Goal: Information Seeking & Learning: Compare options

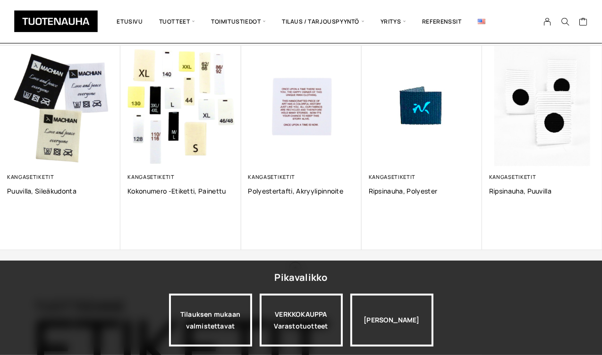
scroll to position [668, 0]
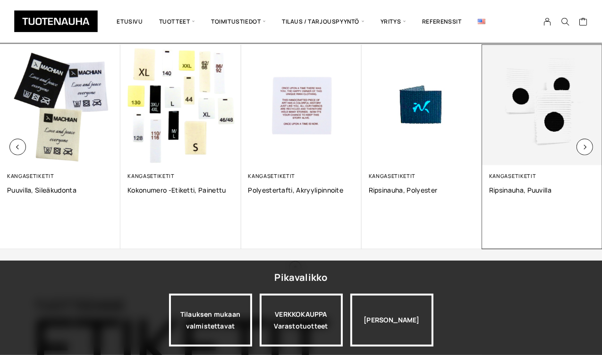
click at [544, 117] on img at bounding box center [542, 105] width 120 height 120
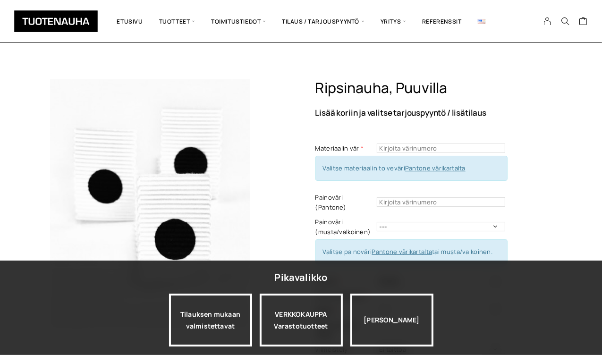
scroll to position [101, 0]
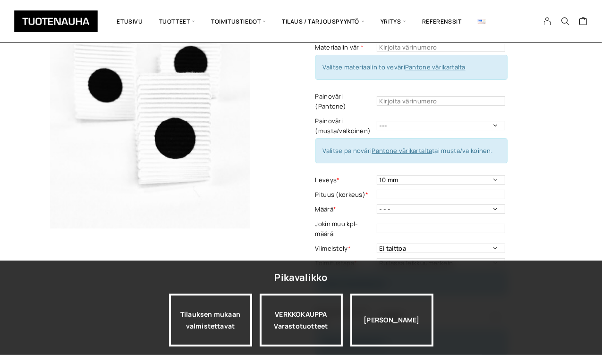
click at [179, 146] on img at bounding box center [150, 103] width 250 height 250
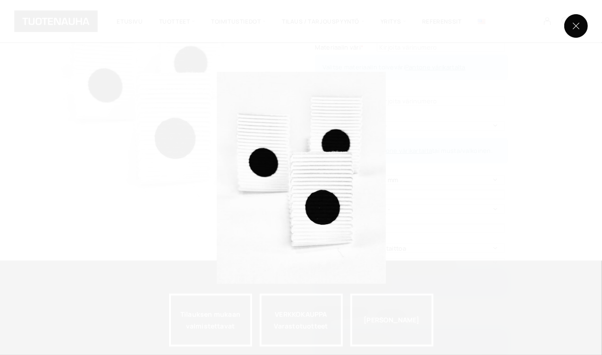
click at [582, 20] on button at bounding box center [576, 26] width 24 height 24
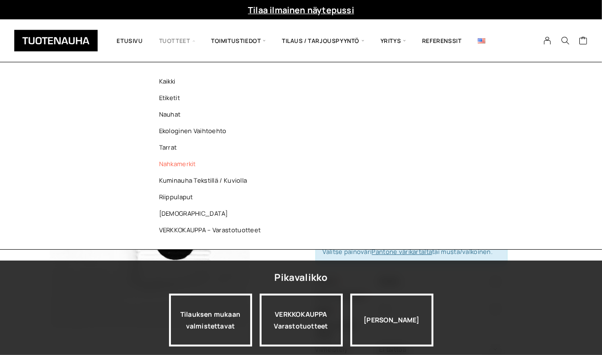
click at [166, 168] on link "Nahkamerkit" at bounding box center [212, 164] width 137 height 17
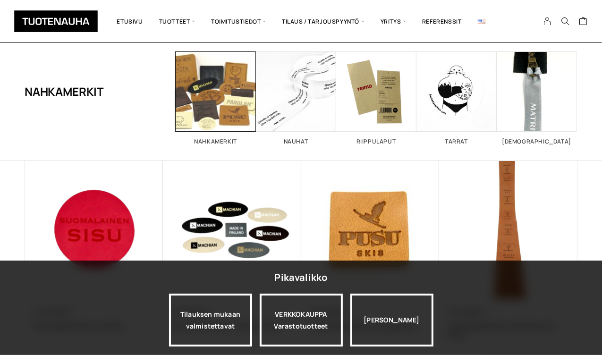
scroll to position [25, 0]
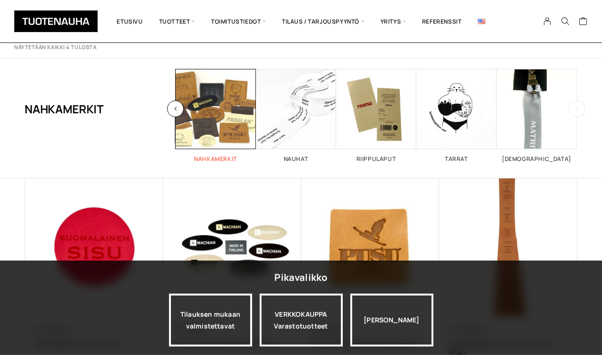
click at [211, 137] on span "Visit product category Nahkamerkit" at bounding box center [216, 109] width 80 height 80
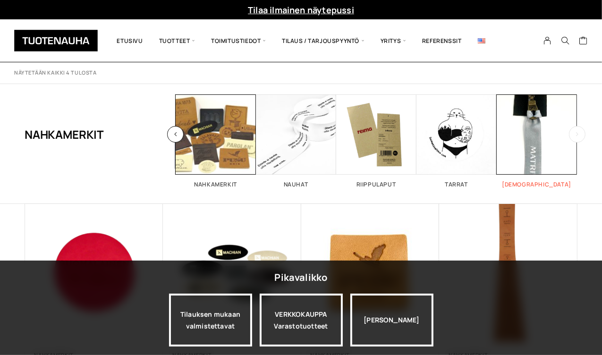
click at [530, 141] on span "Visit product category Vedin" at bounding box center [536, 134] width 80 height 80
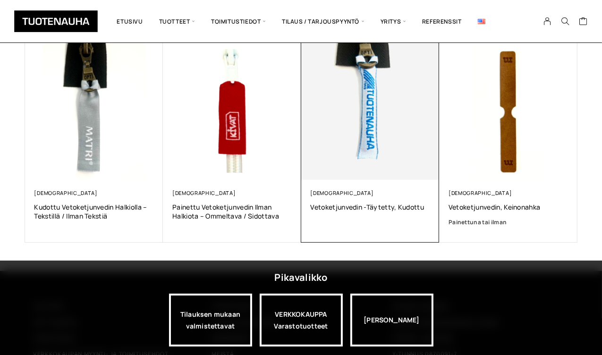
scroll to position [162, 0]
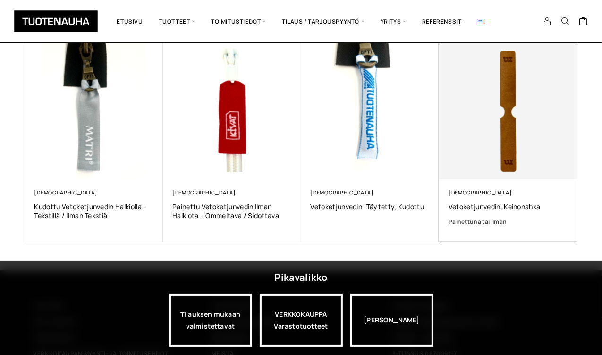
click at [508, 133] on img at bounding box center [508, 111] width 138 height 138
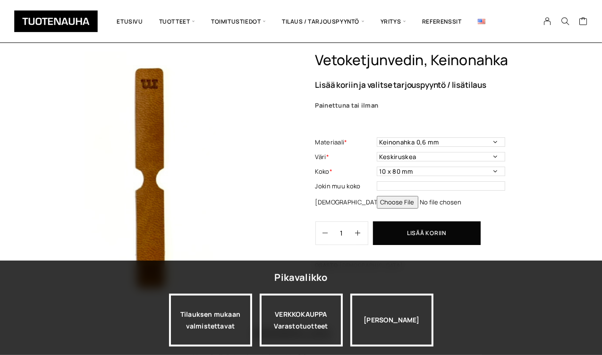
scroll to position [28, 0]
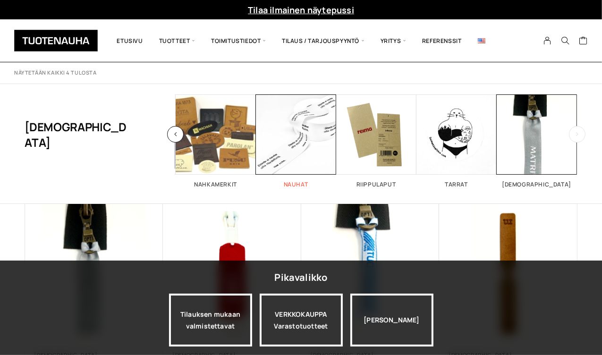
click at [294, 147] on span "Visit product category Nauhat" at bounding box center [296, 134] width 80 height 80
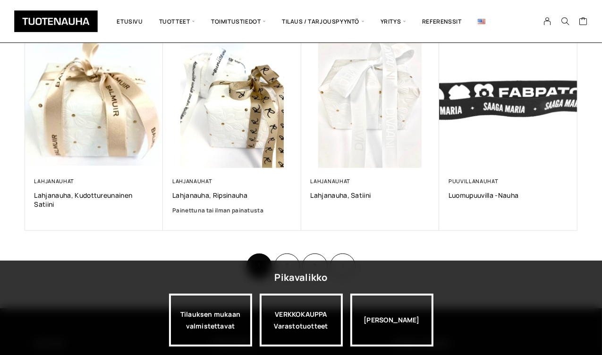
scroll to position [598, 0]
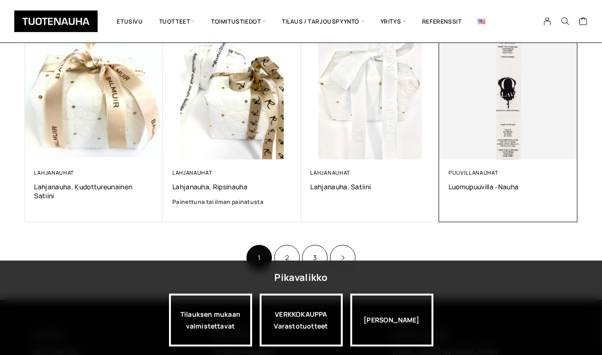
click at [511, 84] on img at bounding box center [508, 90] width 145 height 145
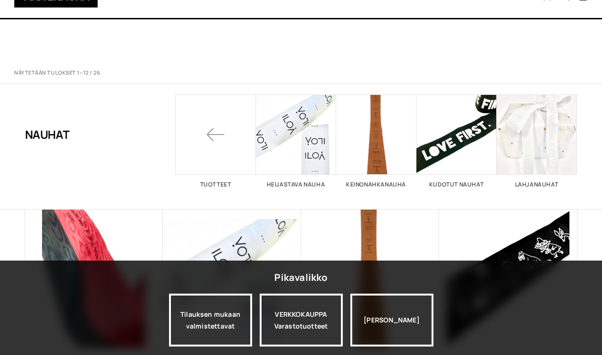
scroll to position [598, 0]
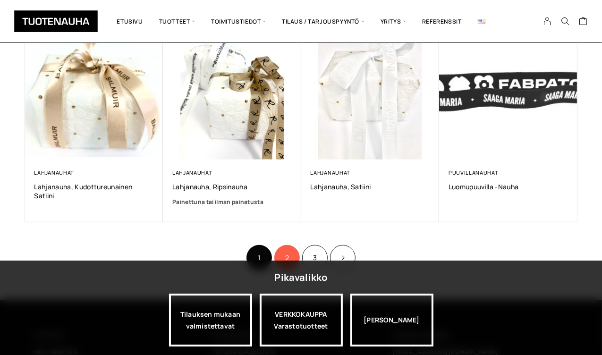
click at [288, 258] on link "2" at bounding box center [286, 257] width 25 height 25
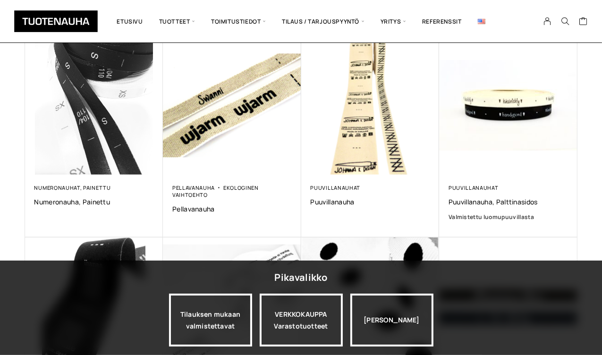
scroll to position [374, 0]
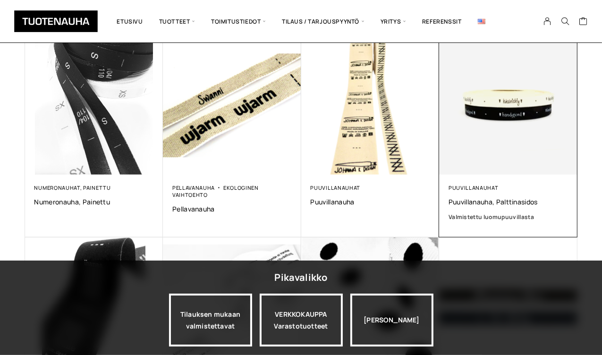
click at [507, 112] on img at bounding box center [508, 105] width 138 height 138
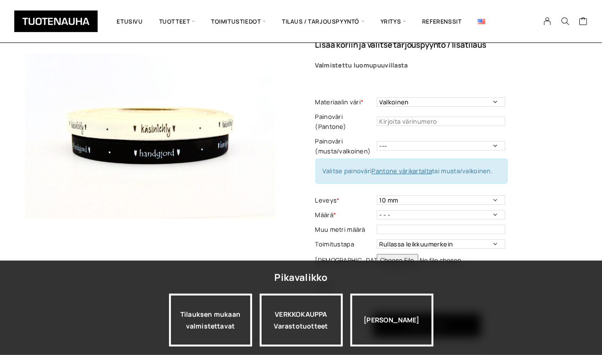
scroll to position [74, 0]
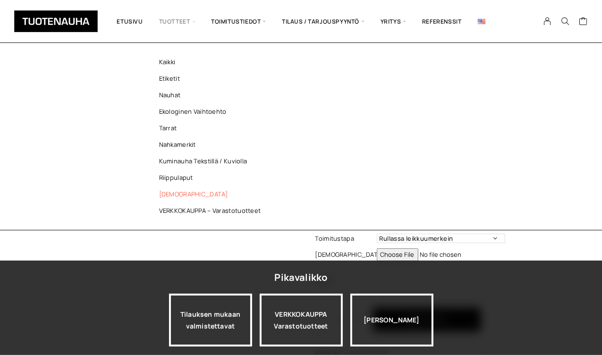
click at [166, 193] on link "[DEMOGRAPHIC_DATA]" at bounding box center [212, 194] width 137 height 17
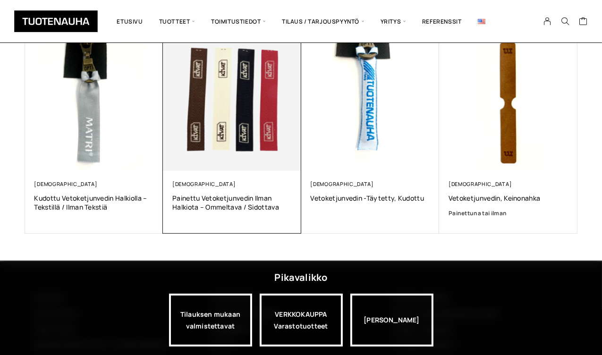
scroll to position [160, 0]
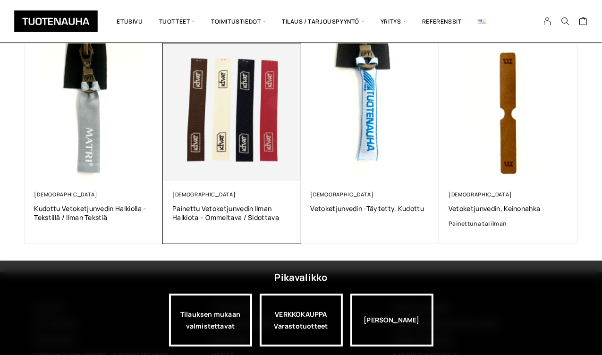
click at [232, 117] on img at bounding box center [232, 112] width 145 height 145
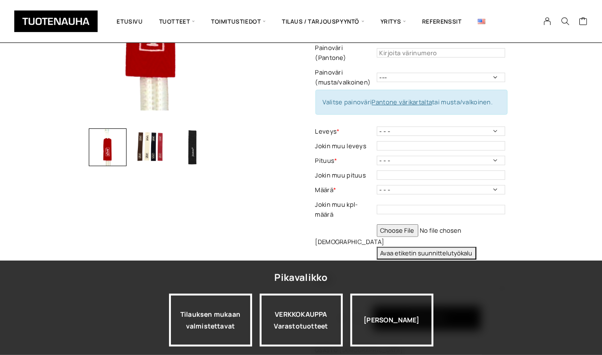
scroll to position [210, 0]
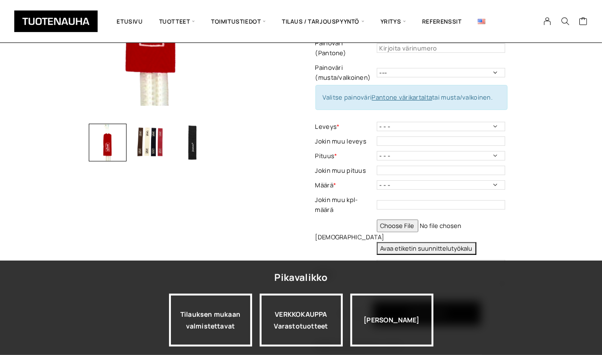
click at [149, 137] on img "button" at bounding box center [150, 143] width 38 height 38
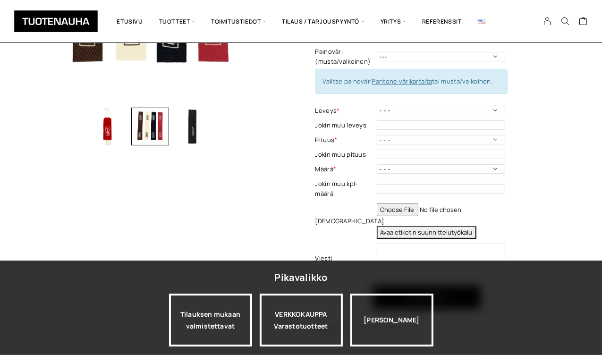
scroll to position [227, 0]
click at [194, 138] on img "button" at bounding box center [193, 126] width 38 height 38
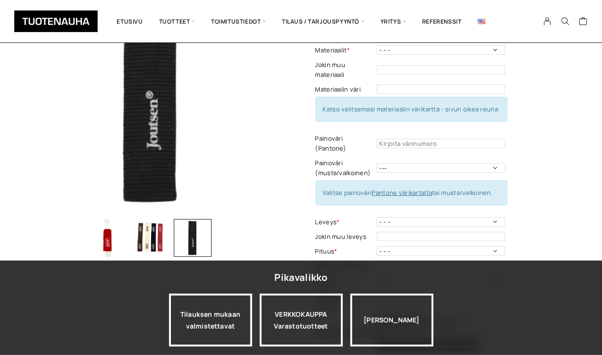
scroll to position [119, 0]
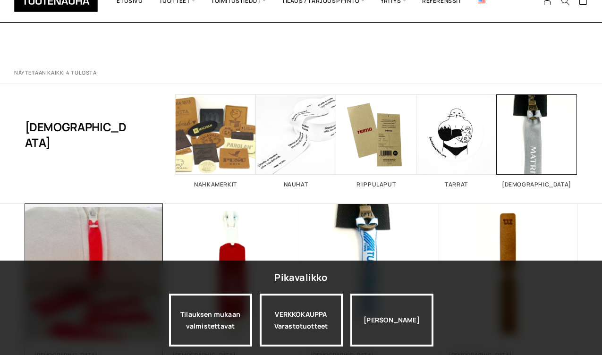
scroll to position [160, 0]
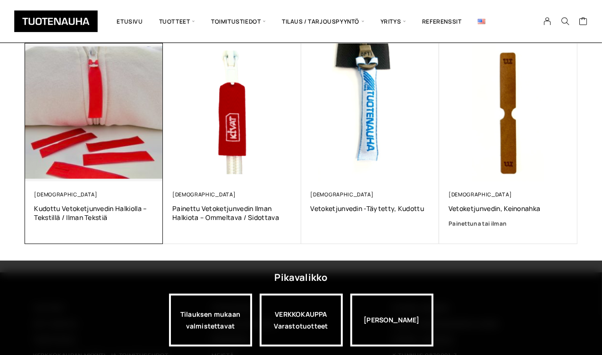
click at [95, 155] on img at bounding box center [93, 112] width 145 height 145
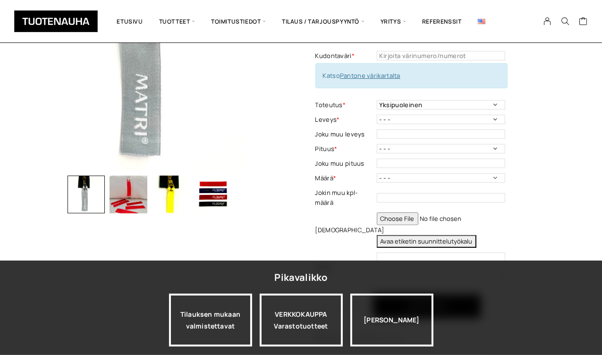
scroll to position [158, 0]
click at [172, 205] on img "button" at bounding box center [171, 195] width 38 height 38
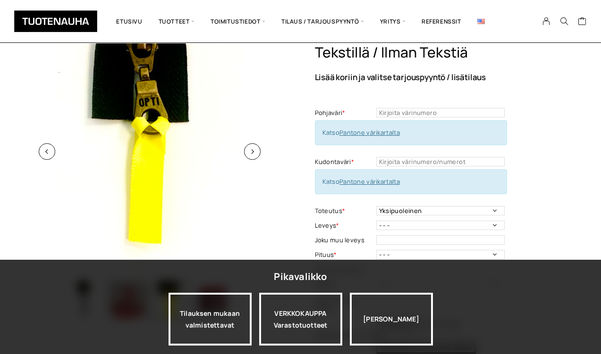
scroll to position [52, 0]
